Goal: Share content: Share content

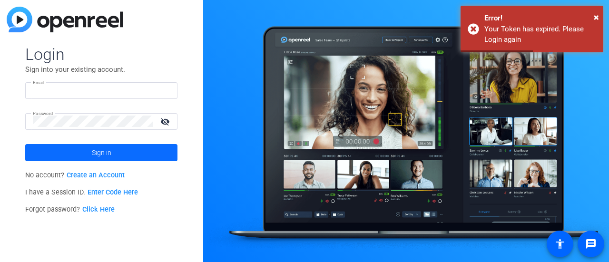
type input "[PERSON_NAME][EMAIL_ADDRESS][DOMAIN_NAME]"
click at [81, 145] on span at bounding box center [101, 152] width 152 height 23
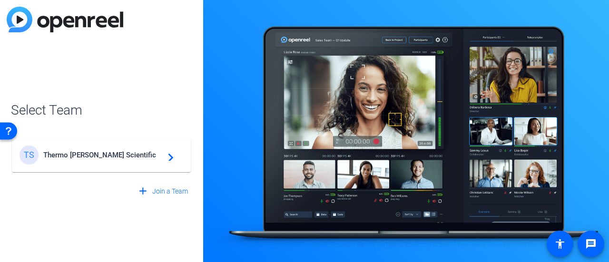
click at [114, 114] on span "Select Team" at bounding box center [101, 110] width 181 height 20
click at [116, 149] on div "TS Thermo [PERSON_NAME] Scientific navigate_next" at bounding box center [101, 155] width 164 height 19
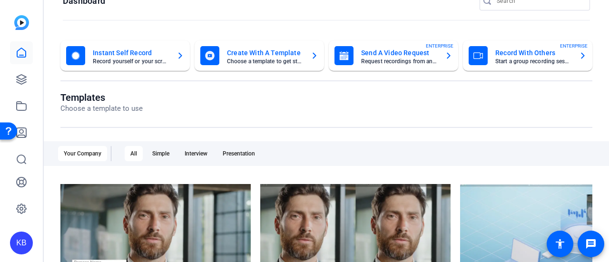
scroll to position [95, 0]
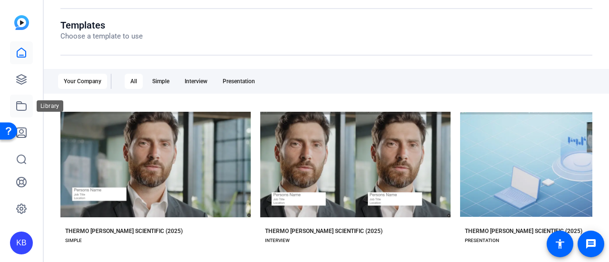
click at [26, 109] on icon at bounding box center [22, 106] width 10 height 9
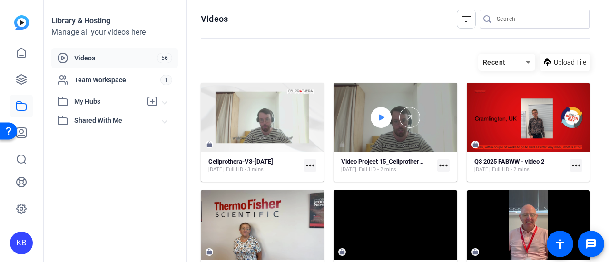
click at [379, 116] on icon at bounding box center [381, 117] width 5 height 6
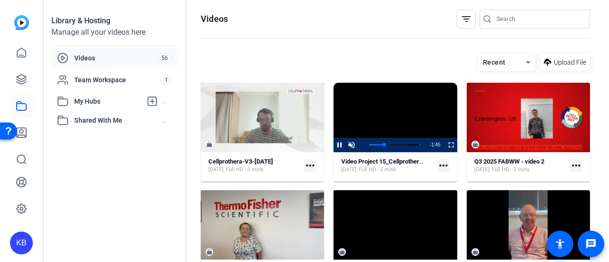
click at [438, 43] on openreel-divider-bar at bounding box center [395, 39] width 389 height 20
click at [438, 162] on mat-icon "more_horiz" at bounding box center [443, 165] width 12 height 12
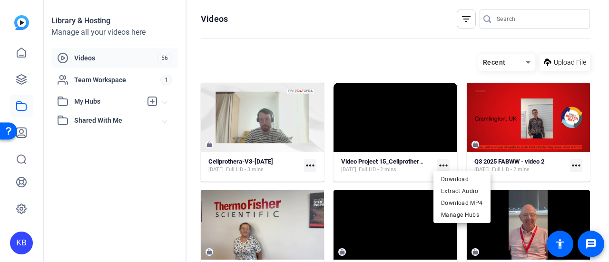
click at [393, 166] on div at bounding box center [304, 131] width 609 height 262
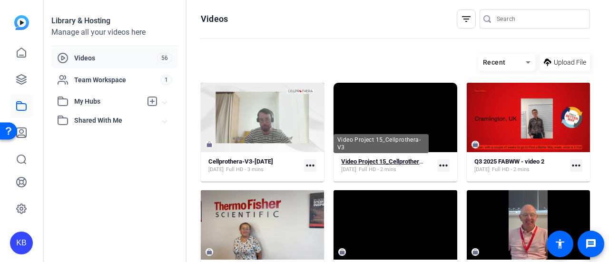
click at [396, 159] on strong "Video Project 15_Cellprothera-V3" at bounding box center [386, 161] width 91 height 7
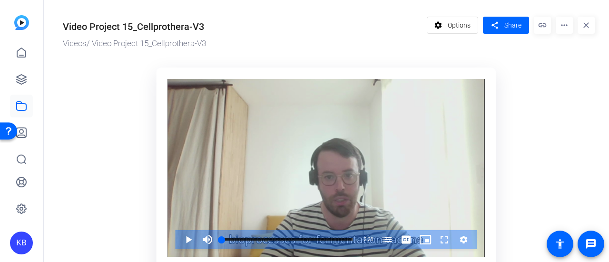
click at [555, 27] on mat-icon "more_horiz" at bounding box center [563, 25] width 17 height 17
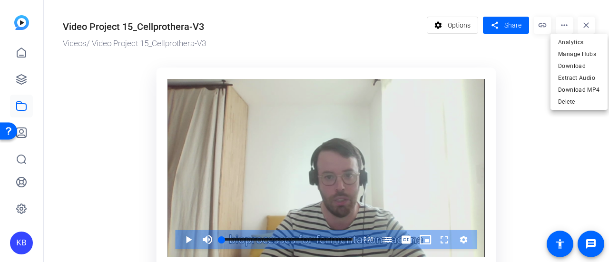
click at [500, 29] on div at bounding box center [304, 131] width 609 height 262
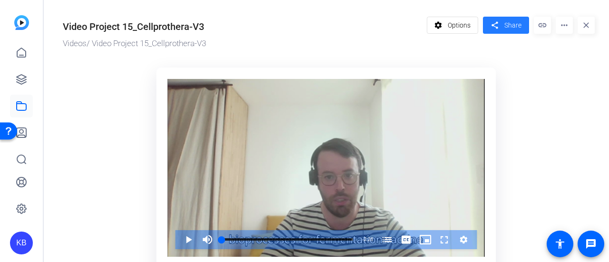
click at [504, 22] on span "Share" at bounding box center [512, 25] width 17 height 10
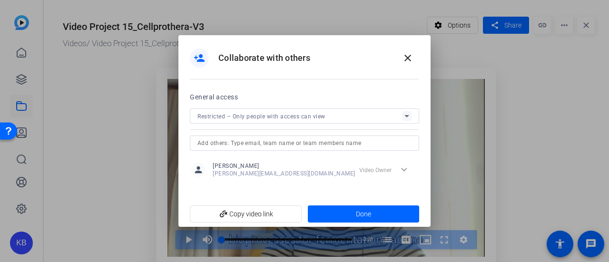
click at [406, 115] on icon at bounding box center [406, 115] width 11 height 11
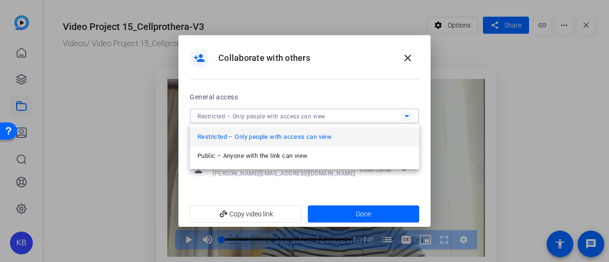
click at [406, 114] on div at bounding box center [304, 131] width 609 height 262
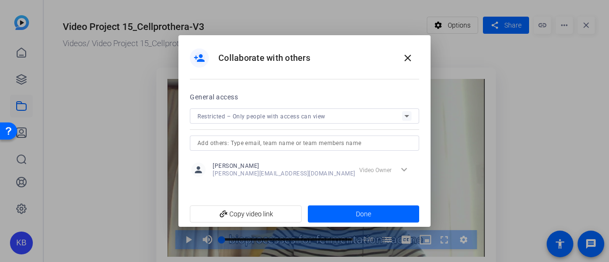
click at [370, 143] on input "text" at bounding box center [304, 142] width 214 height 11
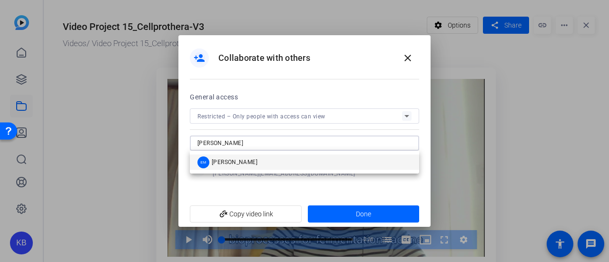
type input "[PERSON_NAME]"
click at [333, 164] on mat-option "EM [PERSON_NAME]" at bounding box center [304, 162] width 229 height 15
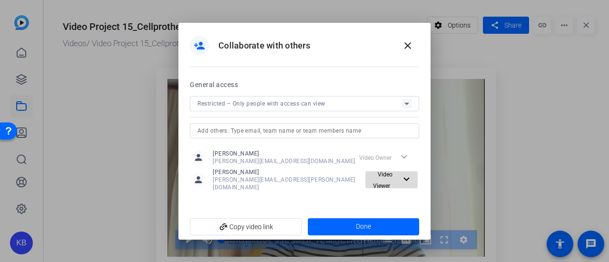
click at [396, 181] on span "Video Viewer" at bounding box center [384, 179] width 31 height 23
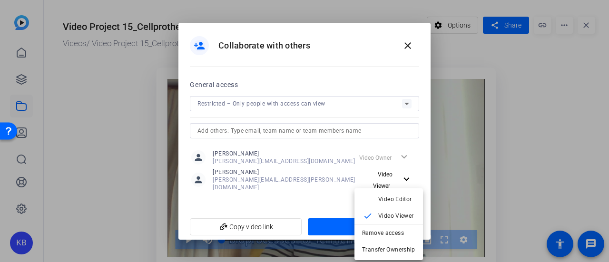
click at [319, 199] on div at bounding box center [304, 131] width 609 height 262
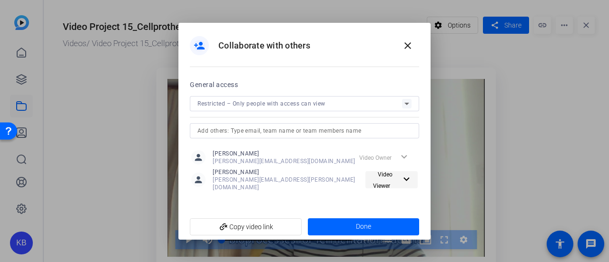
click at [406, 178] on mat-icon "expand_more" at bounding box center [405, 180] width 10 height 12
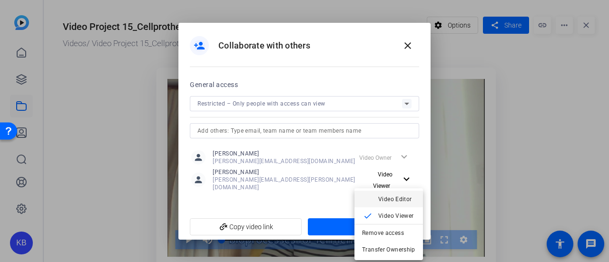
click at [395, 200] on span "Video Editor" at bounding box center [395, 198] width 34 height 7
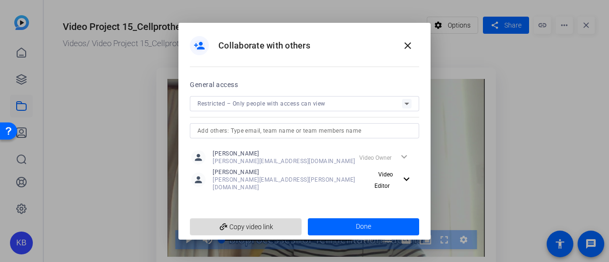
click at [280, 228] on span "add_link Copy video link" at bounding box center [245, 227] width 97 height 18
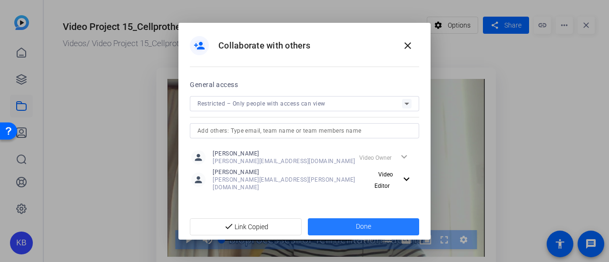
click at [350, 223] on span at bounding box center [364, 226] width 112 height 23
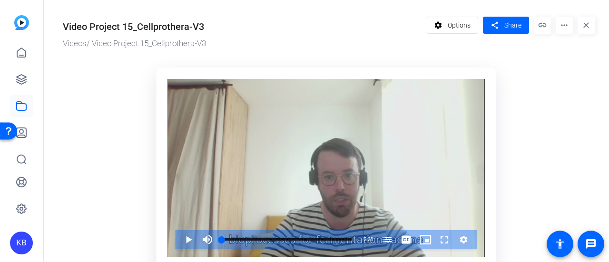
click at [516, 146] on ktd-grid "Video Player is loading. Play Video Play Mute Current Time 0:00 / Duration 2:28…" at bounding box center [329, 219] width 532 height 314
